Goal: Information Seeking & Learning: Learn about a topic

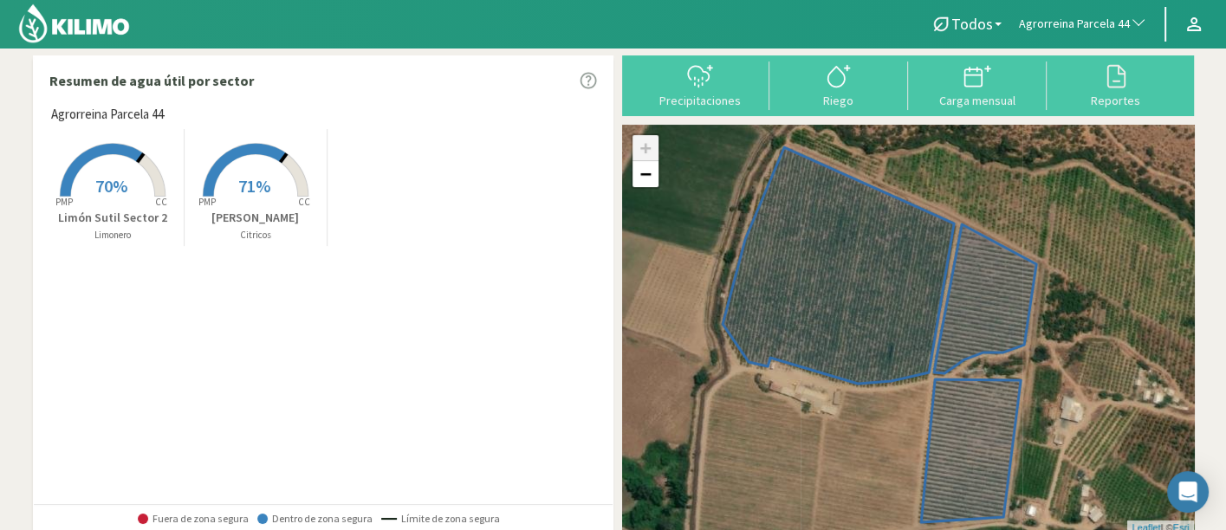
click at [1057, 26] on span "Agrorreina Parcela 44" at bounding box center [1074, 24] width 111 height 17
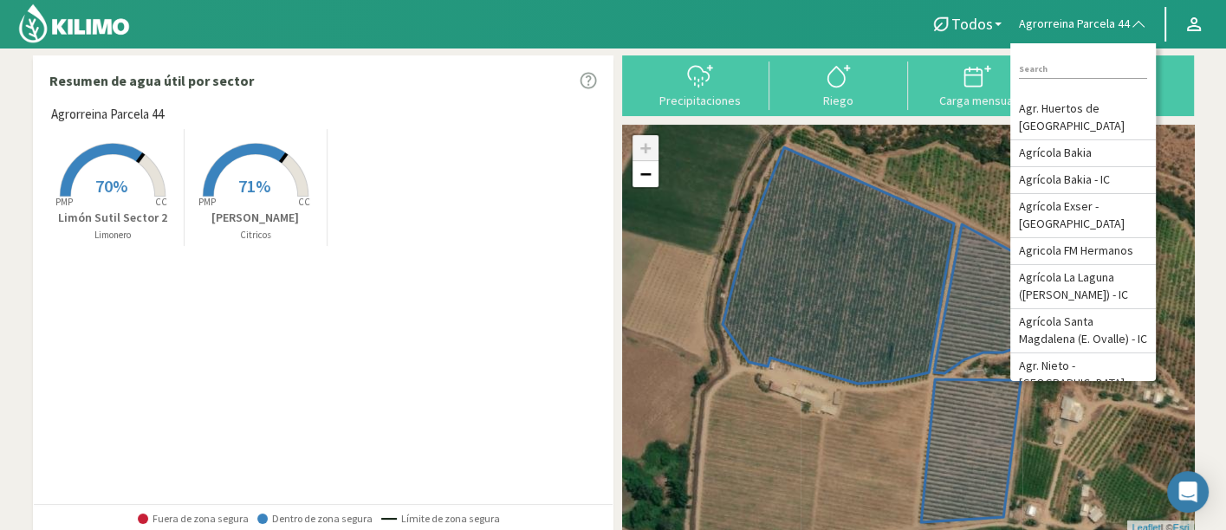
click at [849, 46] on div at bounding box center [454, 24] width 909 height 48
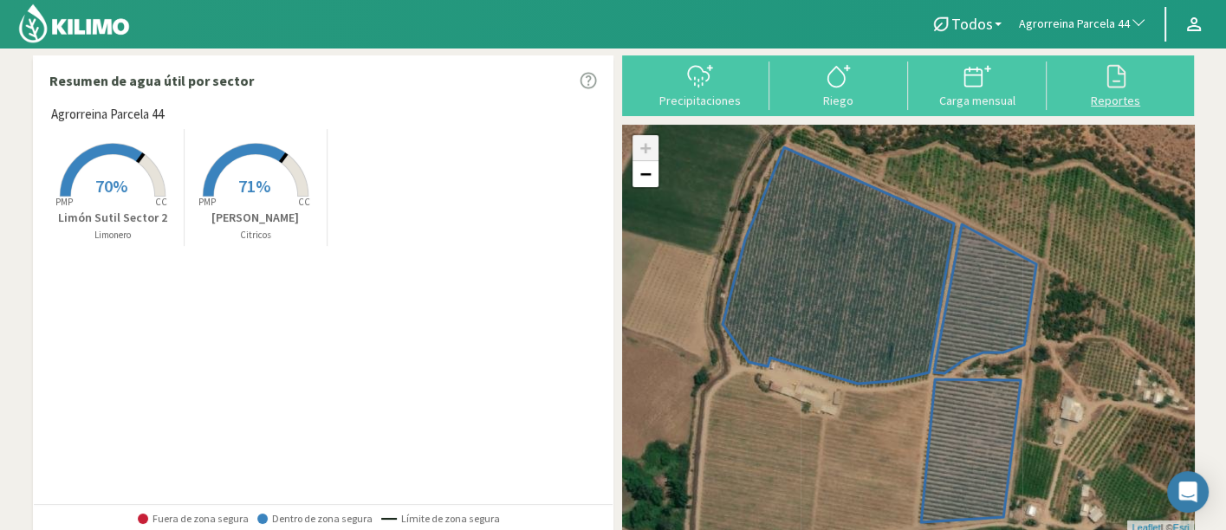
click at [1112, 82] on icon at bounding box center [1116, 76] width 28 height 28
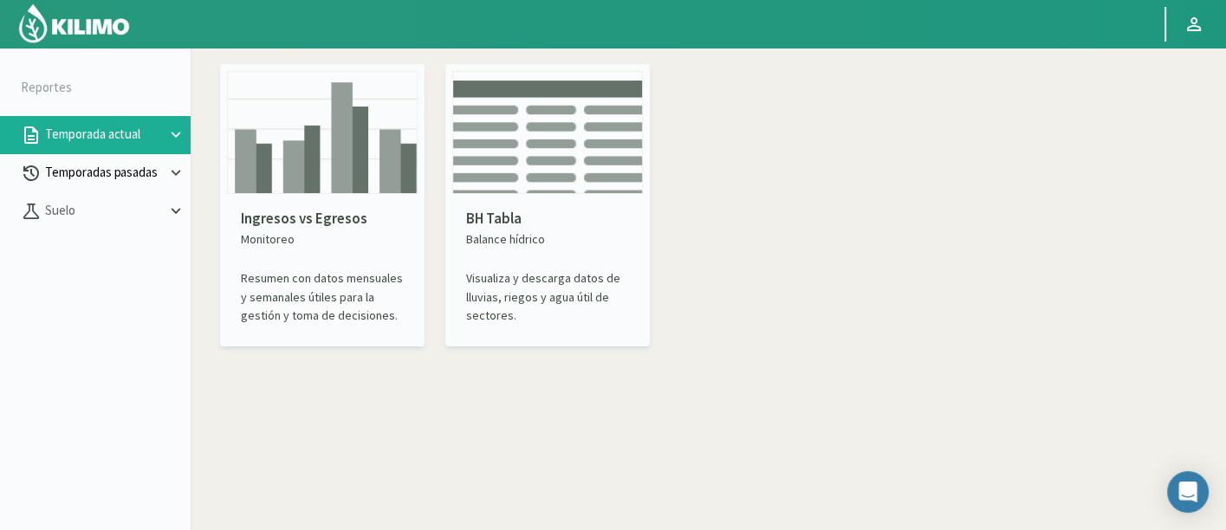
click at [124, 180] on p "Temporadas pasadas" at bounding box center [104, 173] width 125 height 20
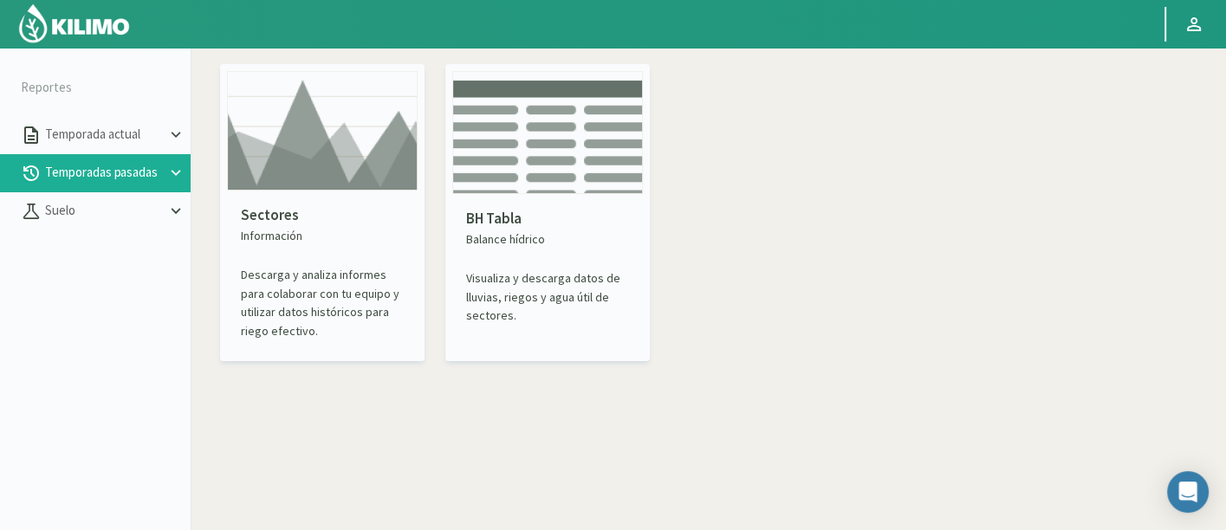
click at [344, 178] on img at bounding box center [322, 131] width 191 height 120
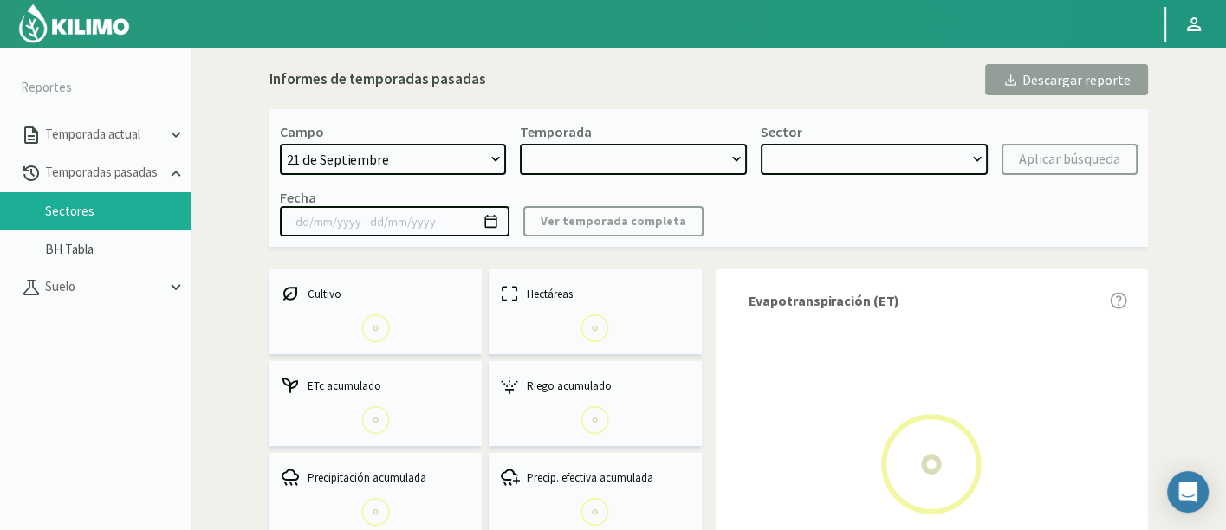
select select "0: Object"
type input "[DATE] - [DATE]"
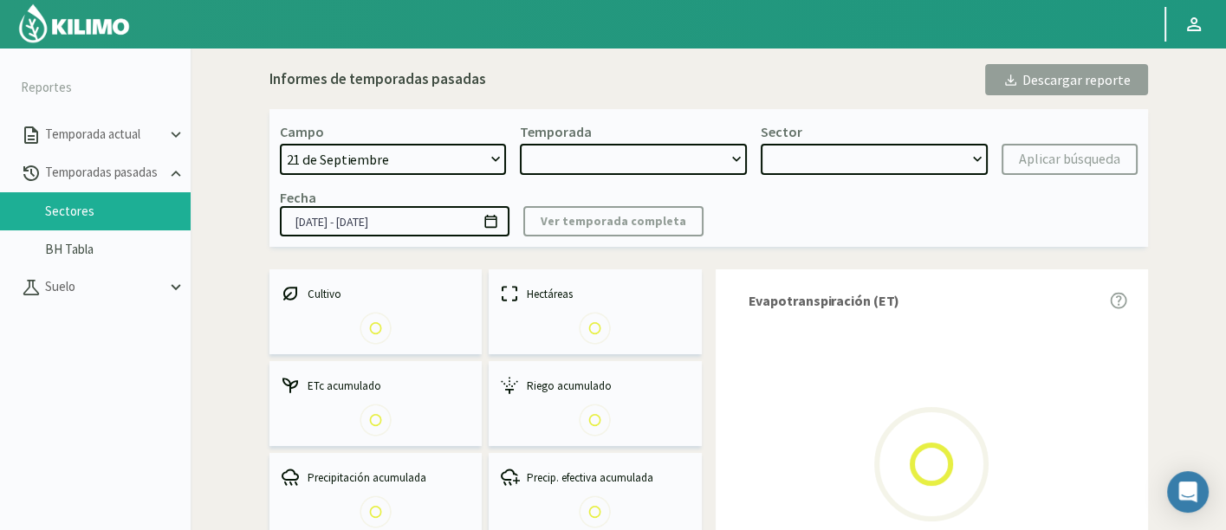
select select "0: 2023"
select select "0: Object"
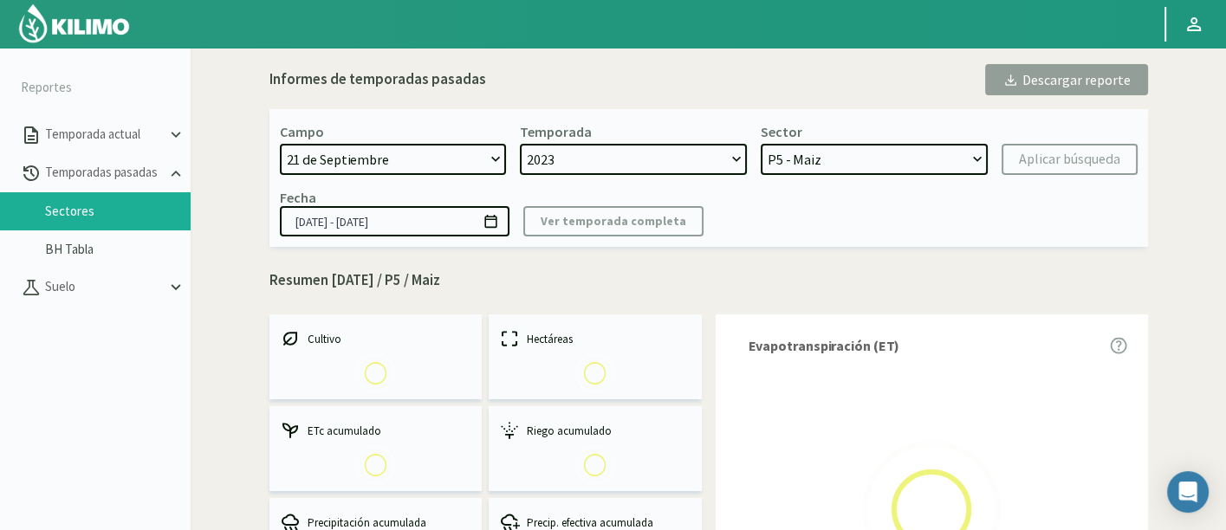
click at [480, 162] on select "[DATE] 8 Fuegos Acograpes - Ag. [PERSON_NAME] - Ag. [GEOGRAPHIC_DATA] Acograpes…" at bounding box center [393, 159] width 227 height 31
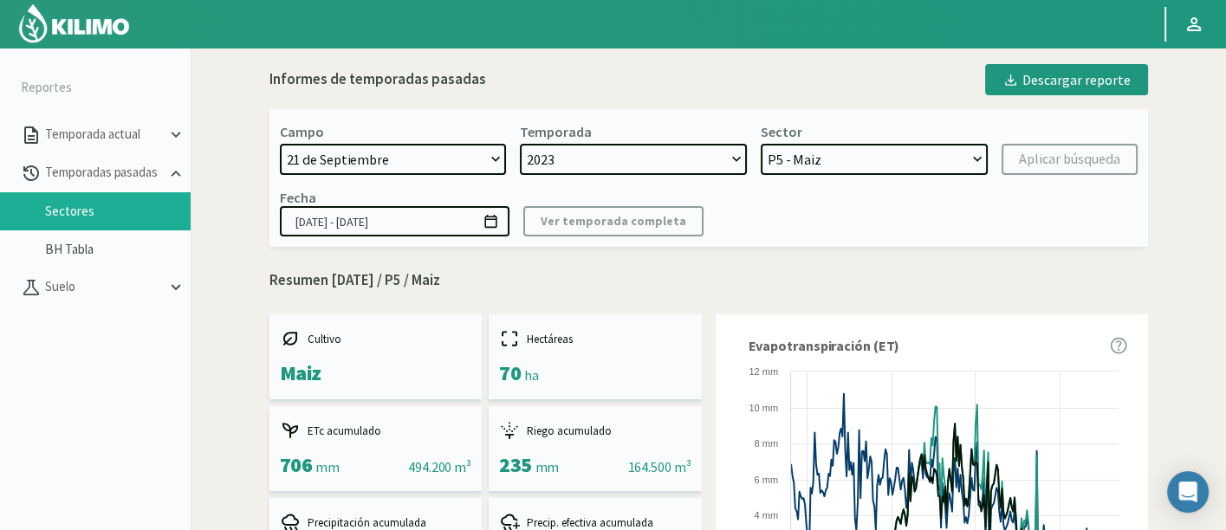
select select "174: Object"
click at [280, 144] on select "[DATE] 8 Fuegos Acograpes - Ag. [PERSON_NAME] - Ag. [GEOGRAPHIC_DATA] Acograpes…" at bounding box center [393, 159] width 227 height 31
click at [603, 175] on div "Campo [DATE] 8 Fuegos Acograpes - Ag. [PERSON_NAME] - Ag. [GEOGRAPHIC_DATA] Aco…" at bounding box center [709, 178] width 879 height 138
click at [606, 167] on select "2023 2022" at bounding box center [633, 159] width 227 height 31
drag, startPoint x: 628, startPoint y: 125, endPoint x: 634, endPoint y: 134, distance: 11.3
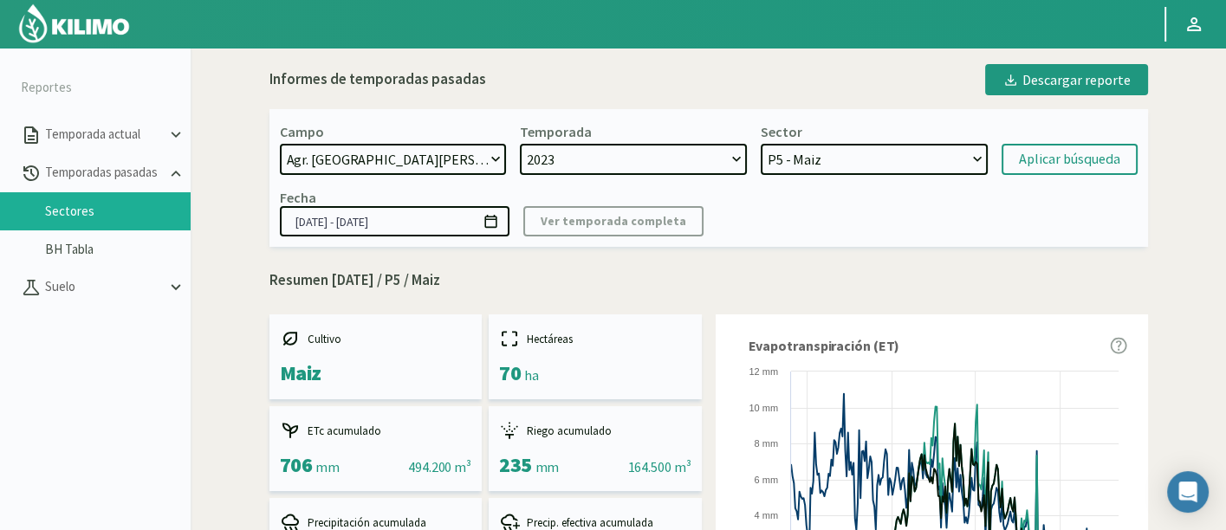
click at [628, 125] on div "Temporada 2023 2022" at bounding box center [633, 149] width 227 height 52
click at [646, 156] on select "2023 2022" at bounding box center [633, 159] width 227 height 31
click at [520, 144] on select "2023 2022" at bounding box center [633, 159] width 227 height 31
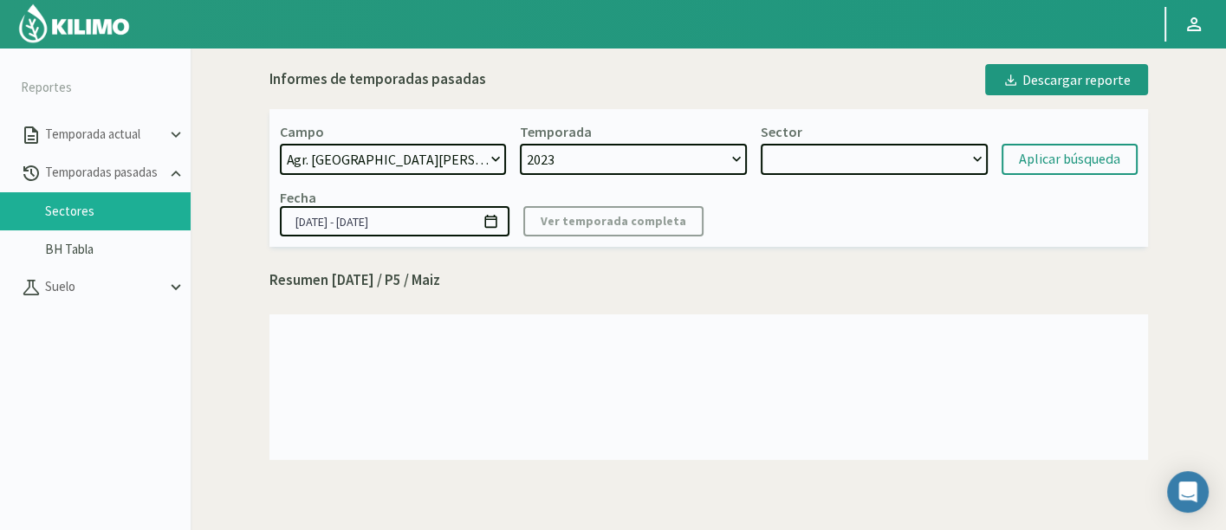
select select
click at [654, 166] on select "2023" at bounding box center [633, 159] width 227 height 31
select select "2: 2025"
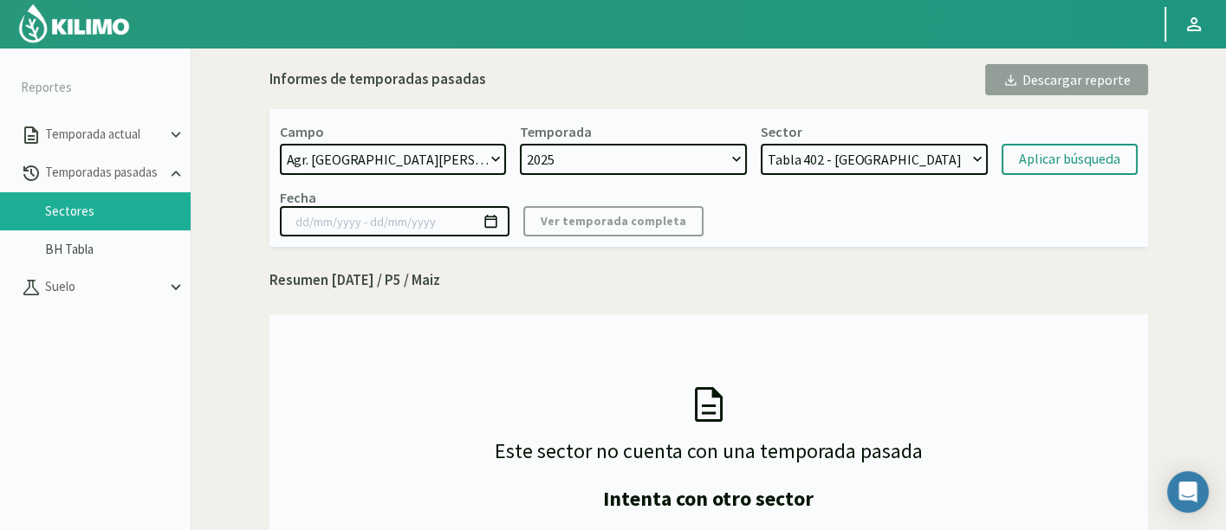
click at [520, 144] on select "2025 2024 2023" at bounding box center [633, 159] width 227 height 31
click at [911, 156] on select "Tabla 402 - Lechuga Tabla 509 - Lechuga Tabla 508 - Maíz dulce Tabla 505 - Lech…" at bounding box center [874, 159] width 227 height 31
select select "11: Object"
click at [761, 144] on select "Tabla 402 - Lechuga Tabla 509 - Lechuga Tabla 508 - Maíz dulce Tabla 505 - Lech…" at bounding box center [874, 159] width 227 height 31
click at [1067, 157] on div "Aplicar búsqueda" at bounding box center [1069, 159] width 101 height 21
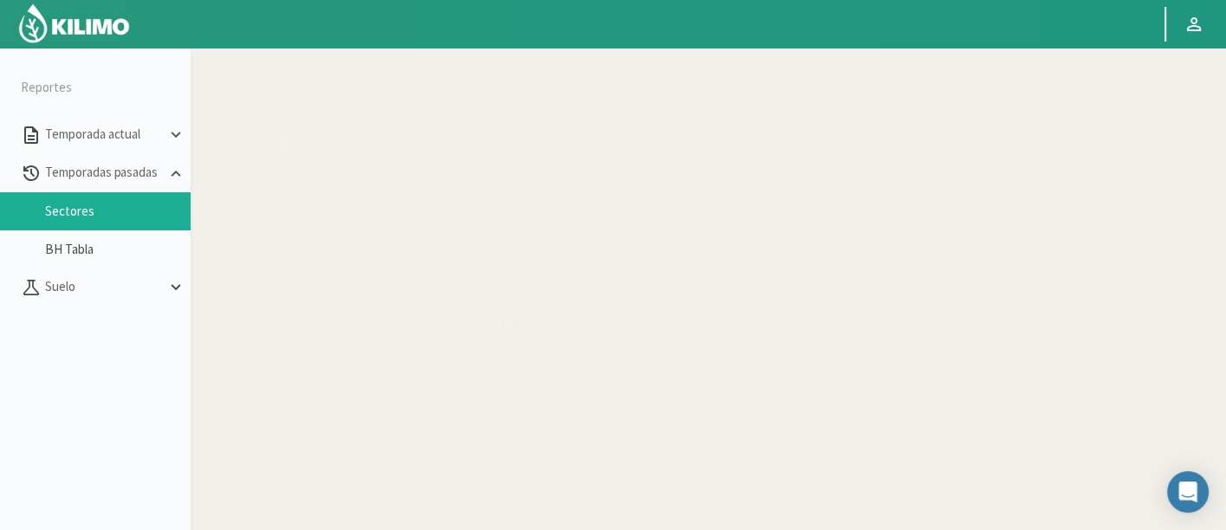
scroll to position [289, 0]
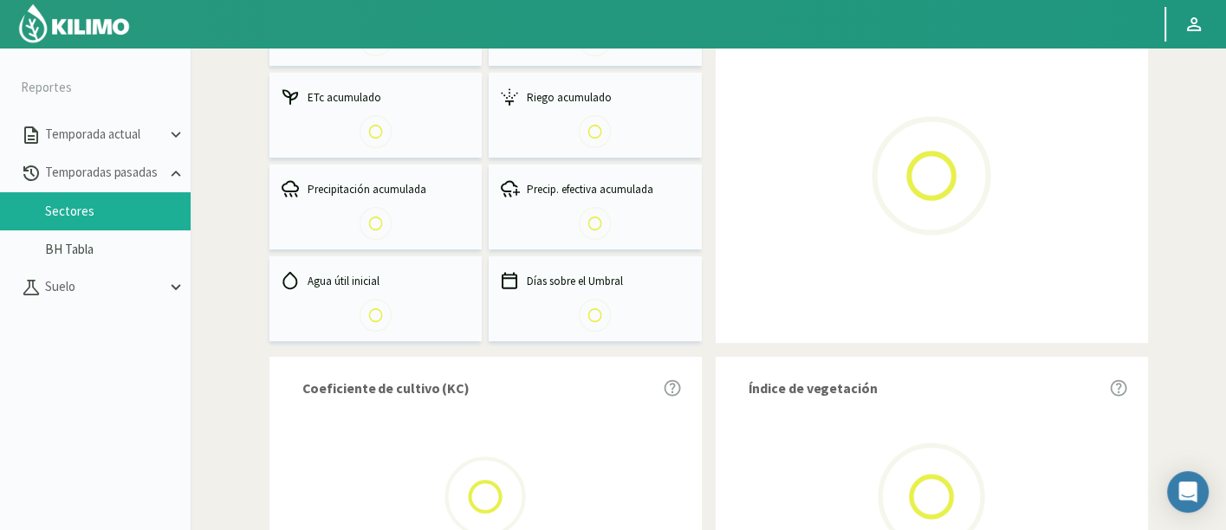
select select "174: Object"
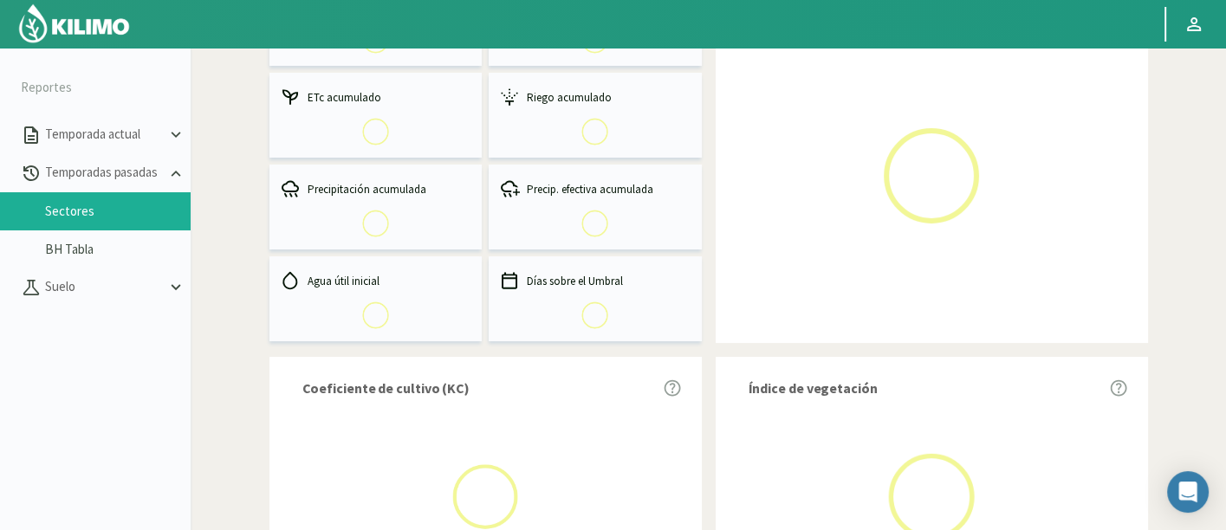
type input "[DATE] - [DATE]"
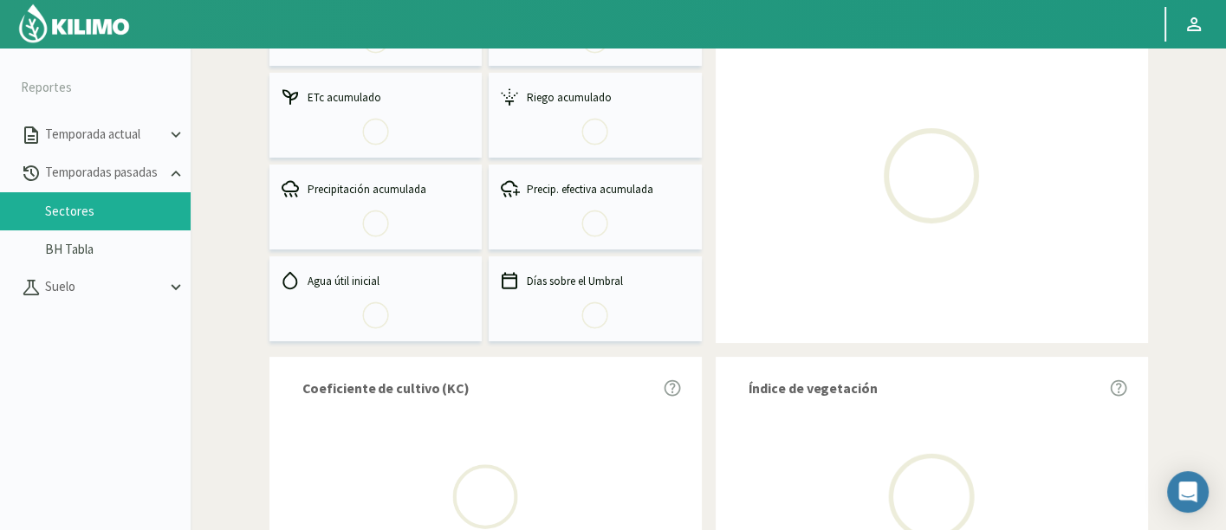
select select "0: 2025"
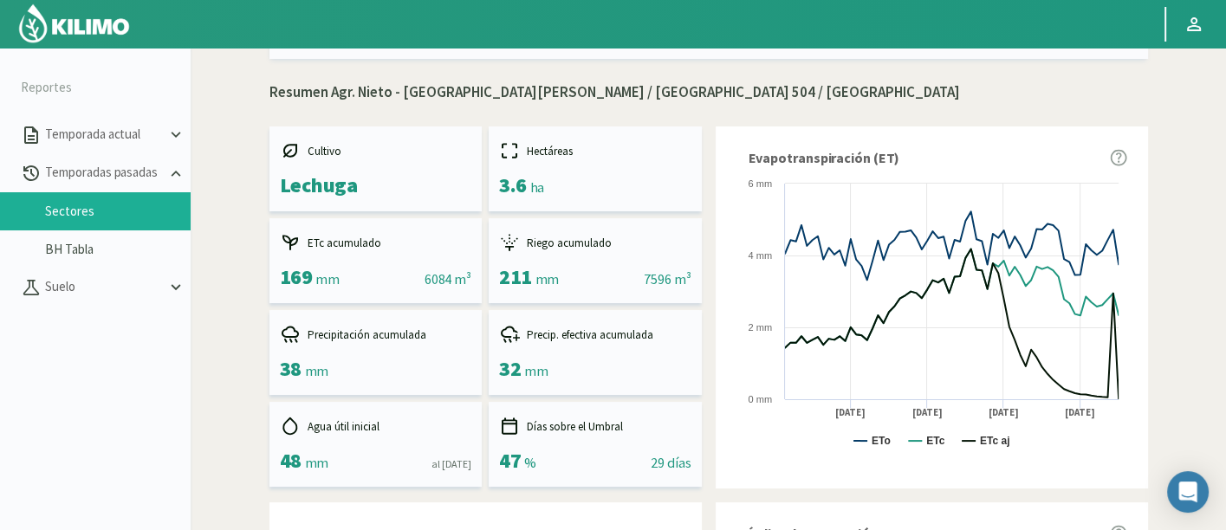
scroll to position [0, 0]
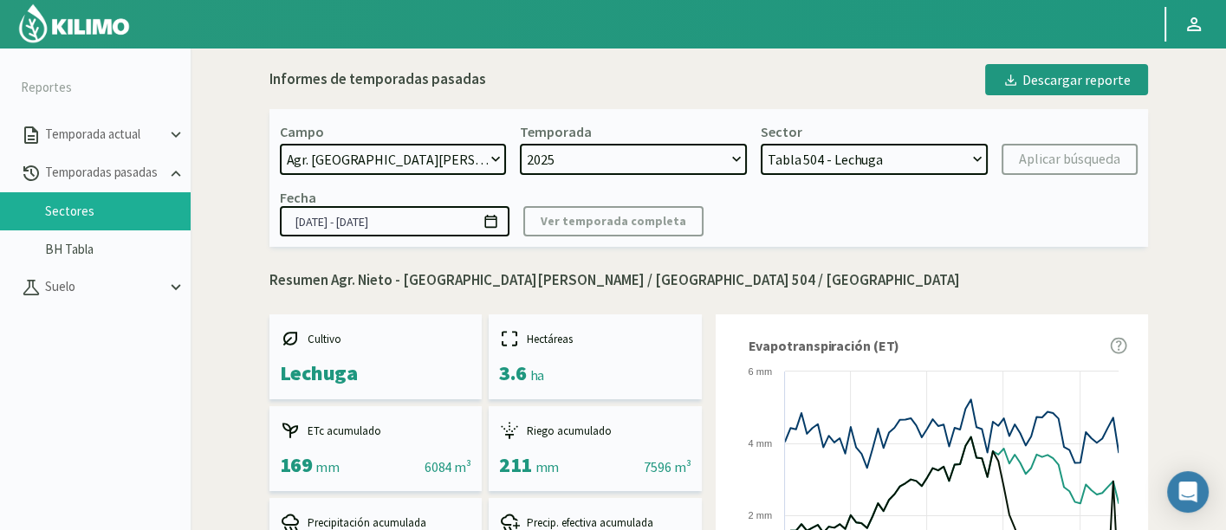
click at [1218, 84] on div "Para visualizar esta sección de Temporadas pasadas deberás hacerlo desde una pc…" at bounding box center [709, 312] width 1036 height 530
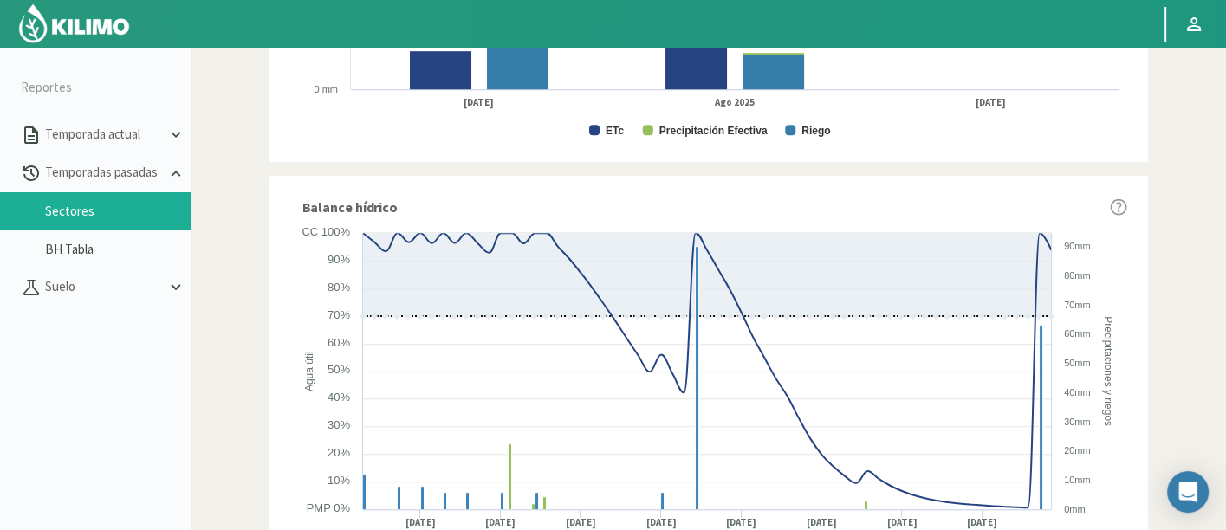
scroll to position [1102, 0]
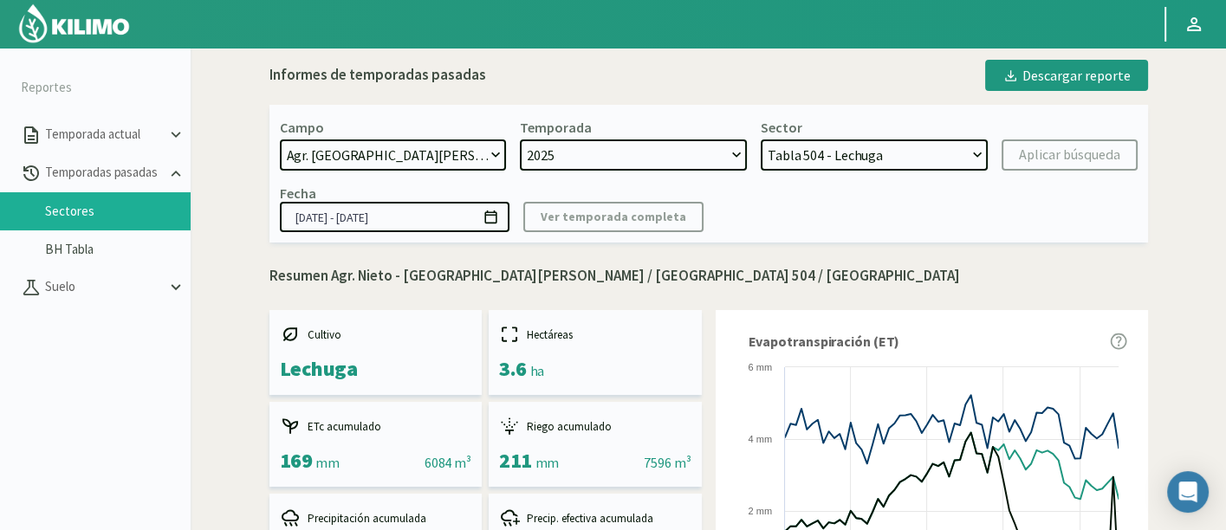
scroll to position [0, 0]
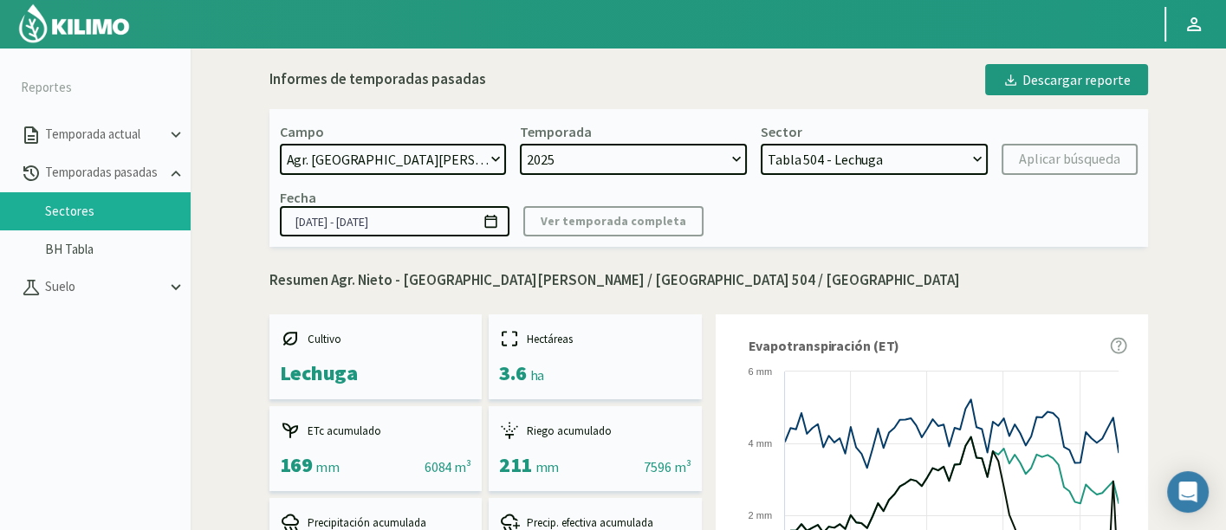
click at [919, 166] on select "Tabla 402 - Lechuga Tabla 509 - Lechuga Tabla 508 - Maíz dulce Tabla 505 - Lech…" at bounding box center [874, 159] width 227 height 31
drag, startPoint x: 1200, startPoint y: 205, endPoint x: 1201, endPoint y: 380, distance: 175.1
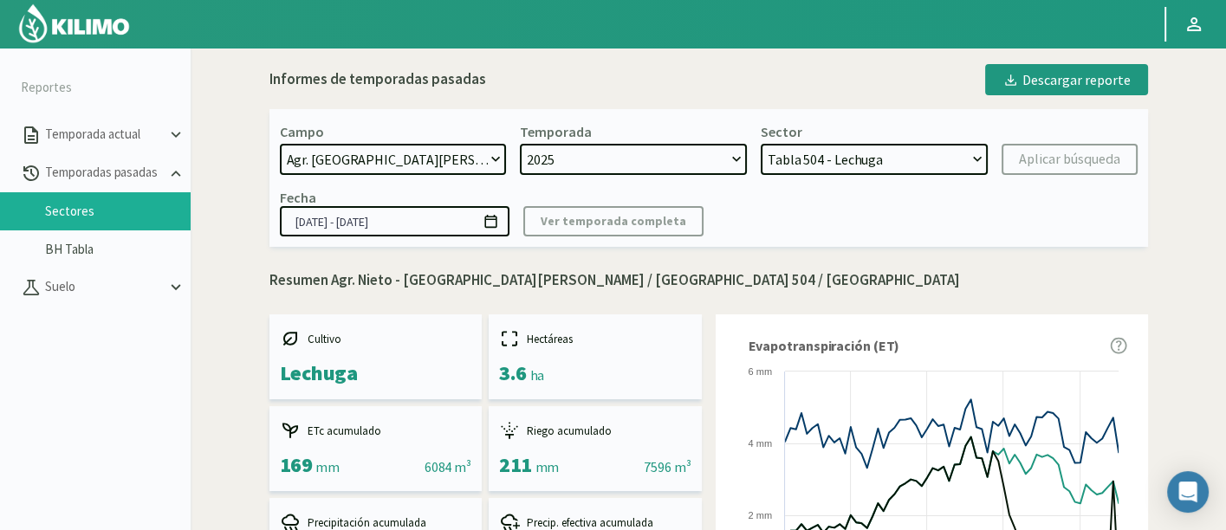
scroll to position [99, 0]
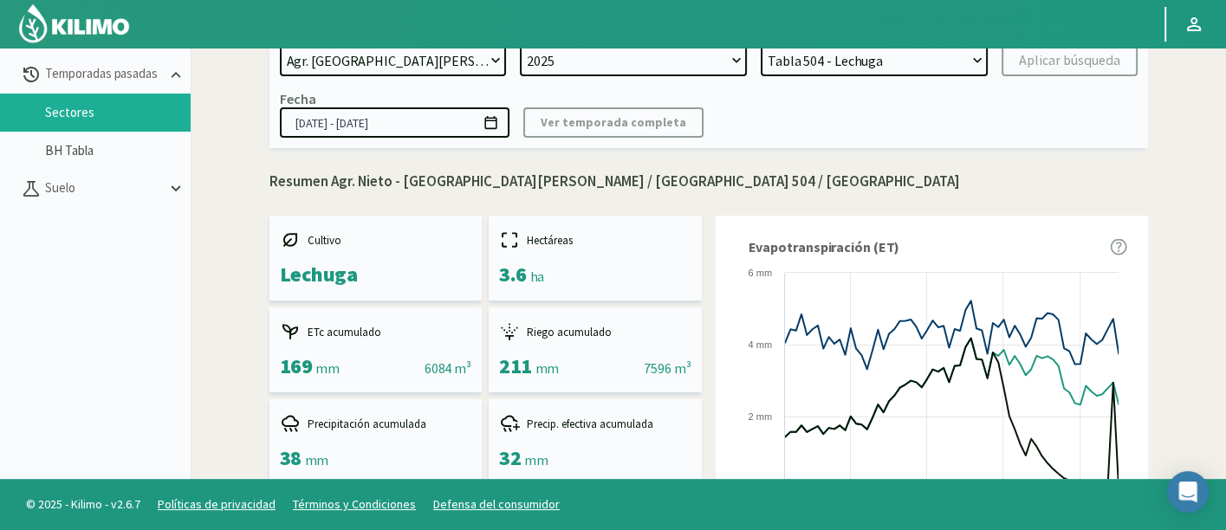
click at [926, 64] on select "Tabla 402 - Lechuga Tabla 509 - Lechuga Tabla 508 - Maíz dulce Tabla 505 - Lech…" at bounding box center [874, 60] width 227 height 31
select select "3: Object"
click at [761, 45] on select "Tabla 402 - Lechuga Tabla 509 - Lechuga Tabla 508 - Maíz dulce Tabla 505 - Lech…" at bounding box center [874, 60] width 227 height 31
click at [1030, 68] on div "Aplicar búsqueda" at bounding box center [1069, 60] width 101 height 21
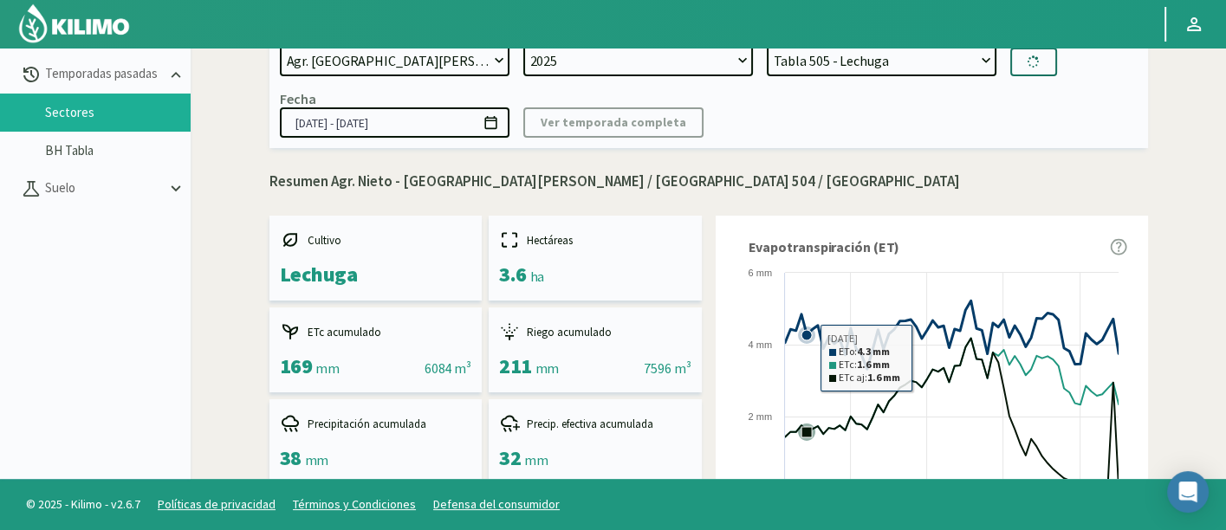
type input "[DATE] - [DATE]"
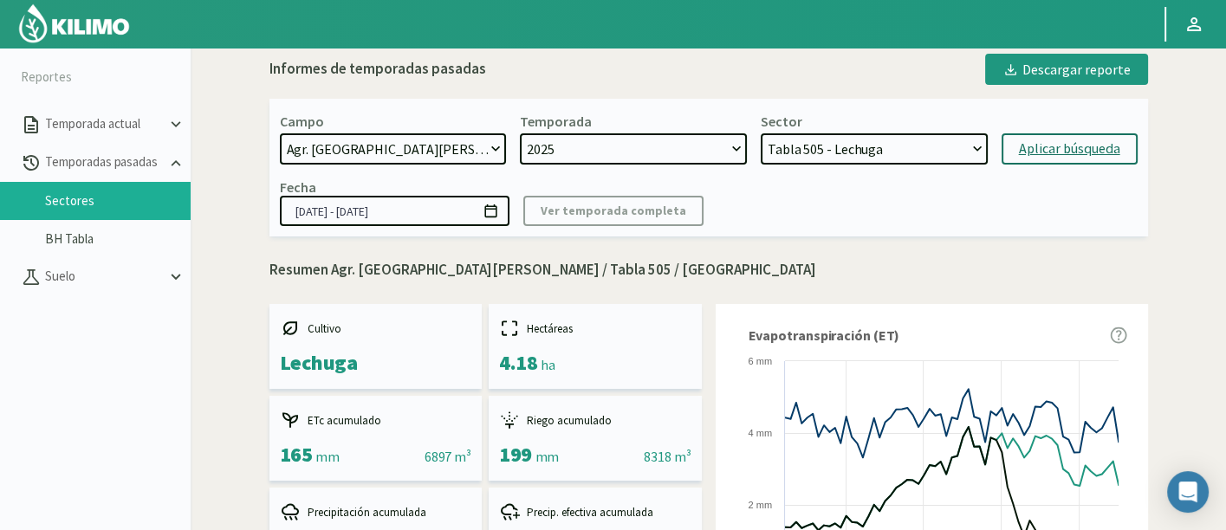
scroll to position [3, 0]
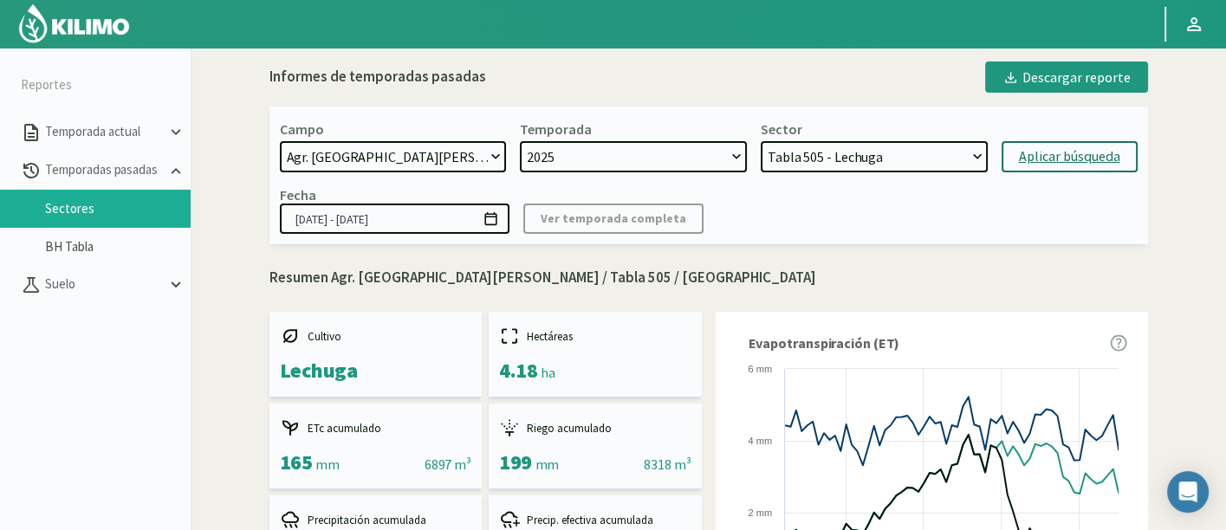
click at [931, 162] on select "Tabla 402 - Lechuga Tabla 509 - Lechuga Tabla 508 - Maíz dulce Tabla 505 - Lech…" at bounding box center [874, 156] width 227 height 31
select select "45: Object"
click at [761, 141] on select "Tabla 402 - Lechuga Tabla 509 - Lechuga Tabla 508 - Maíz dulce Tabla 505 - Lech…" at bounding box center [874, 156] width 227 height 31
click at [1046, 154] on div "Aplicar búsqueda" at bounding box center [1069, 156] width 101 height 21
type input "[DATE] - [DATE]"
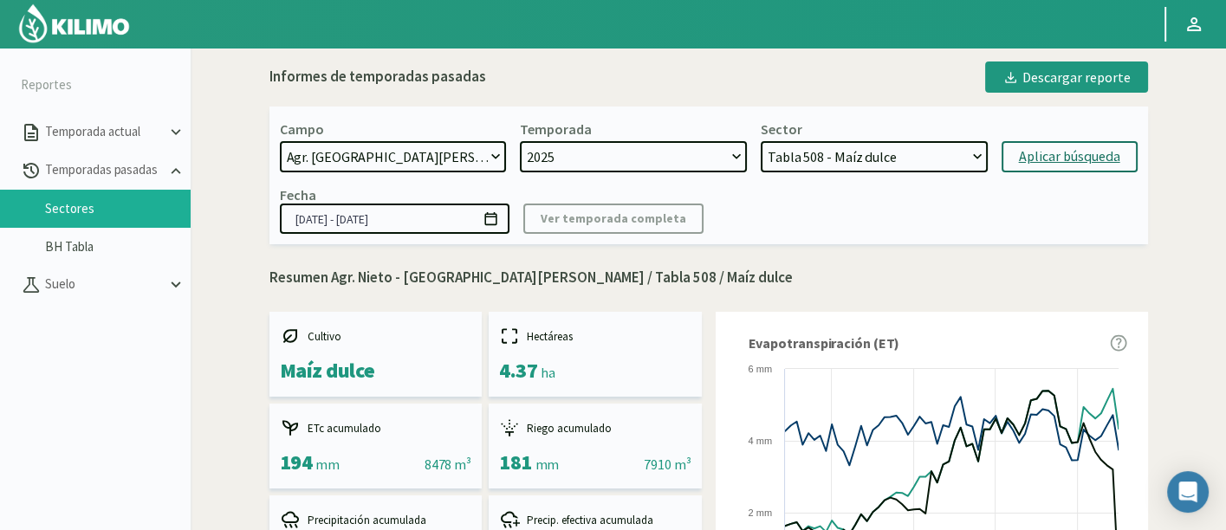
click at [809, 166] on select "Tabla 402 - Lechuga Tabla 509 - Lechuga Tabla 508 - Maíz dulce Tabla 505 - Lech…" at bounding box center [874, 156] width 227 height 31
select select "87: Object"
click at [761, 141] on select "Tabla 402 - Lechuga Tabla 509 - Lechuga Tabla 508 - Maíz dulce Tabla 505 - Lech…" at bounding box center [874, 156] width 227 height 31
click at [1053, 159] on div "Aplicar búsqueda" at bounding box center [1069, 156] width 101 height 21
type input "[DATE] - [DATE]"
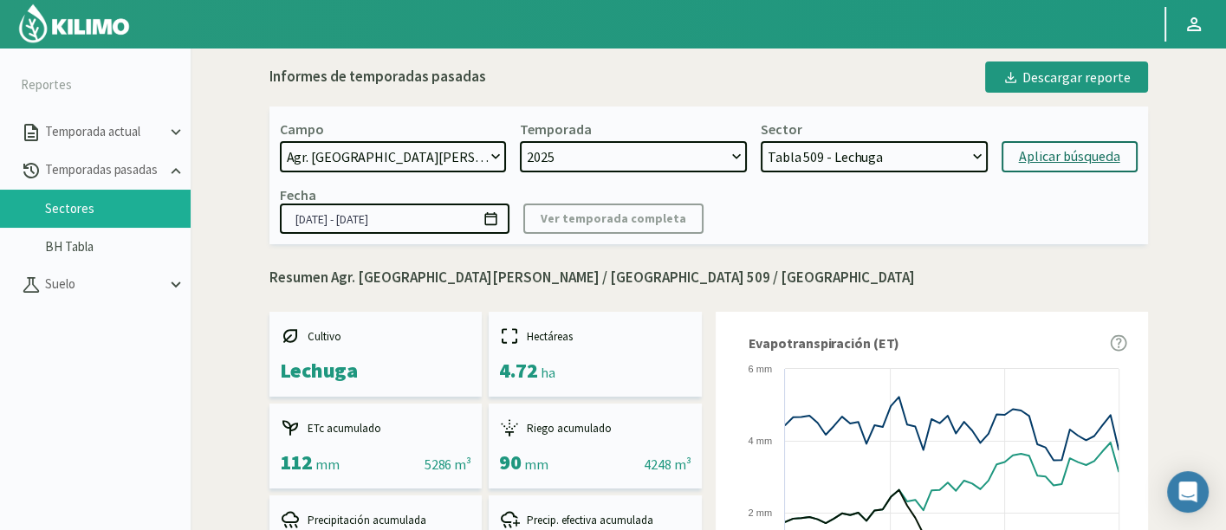
click at [933, 162] on select "Tabla 402 - Lechuga Tabla 509 - Lechuga Tabla 508 - Maíz dulce Tabla 505 - Lech…" at bounding box center [874, 156] width 227 height 31
click at [1049, 146] on div "Aplicar búsqueda" at bounding box center [1069, 156] width 101 height 21
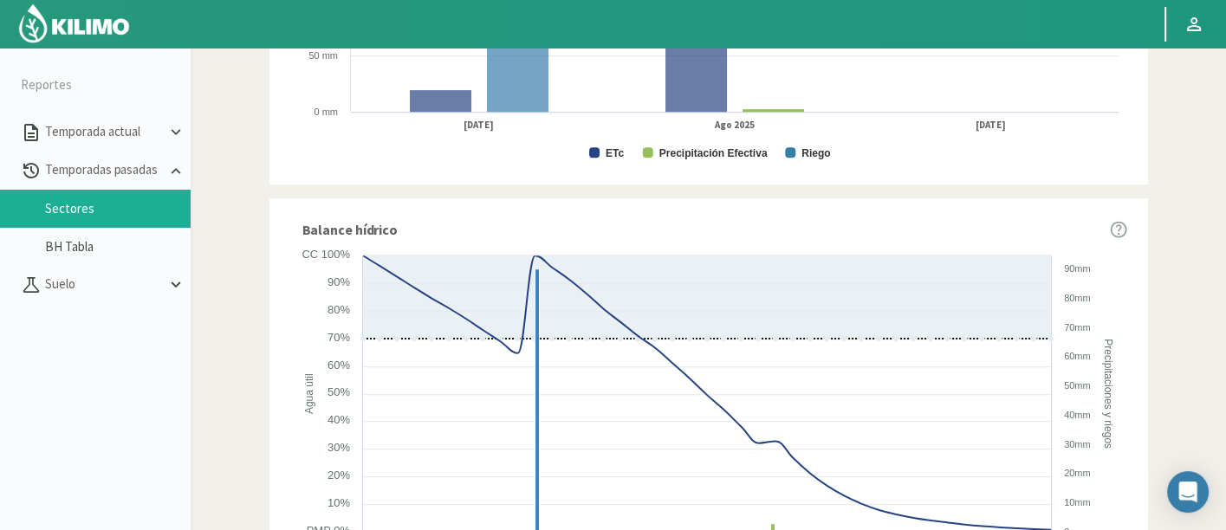
scroll to position [1102, 0]
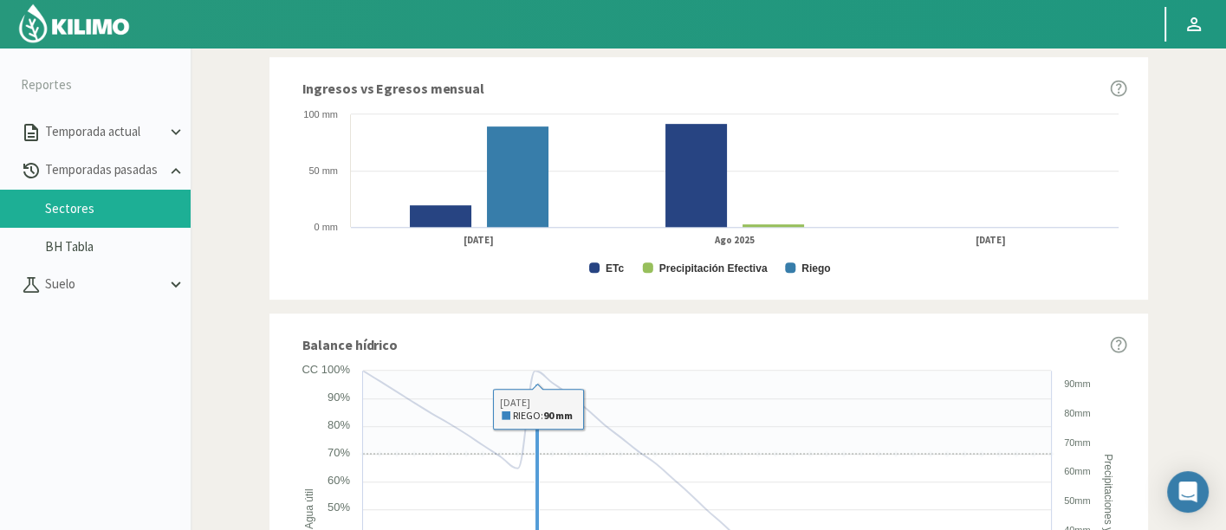
select select "173: Object"
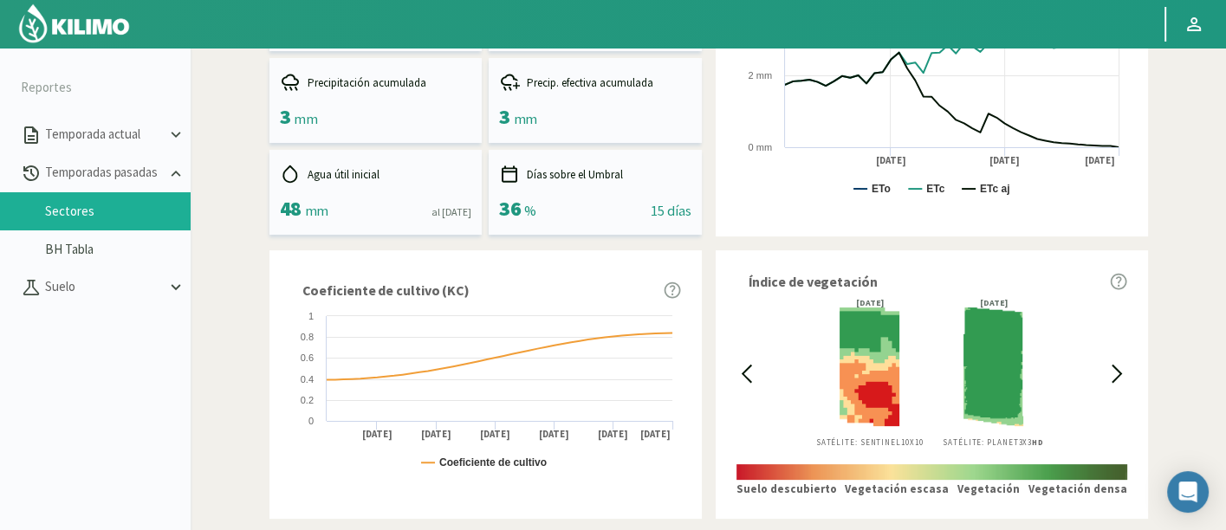
scroll to position [289, 0]
